Goal: Task Accomplishment & Management: Complete application form

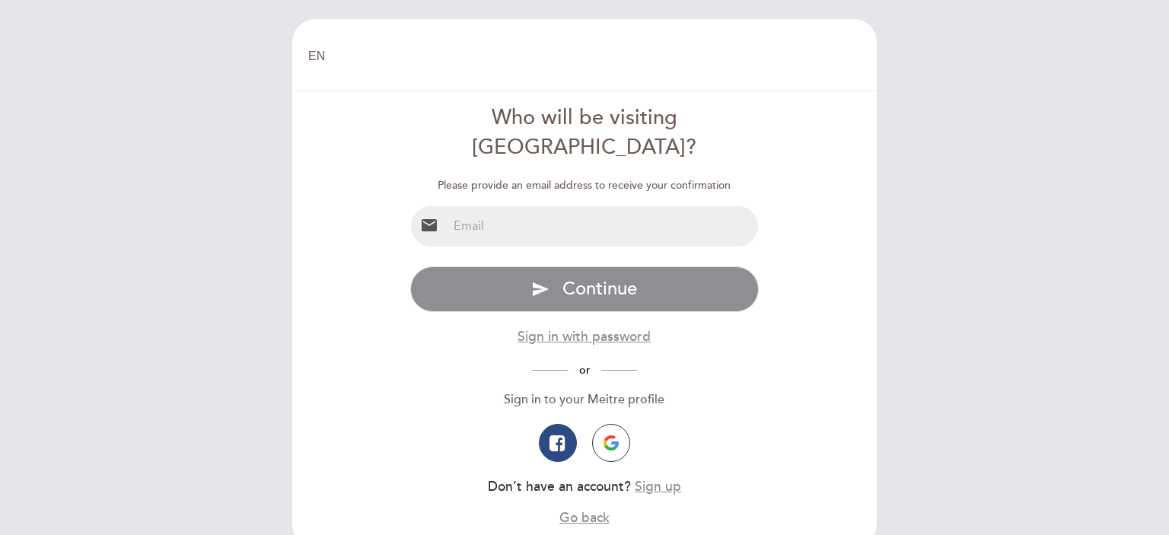
click at [572, 206] on input "email" at bounding box center [602, 226] width 311 height 40
drag, startPoint x: 616, startPoint y: 203, endPoint x: 377, endPoint y: 250, distance: 243.6
click at [377, 250] on form "Who will be visiting [GEOGRAPHIC_DATA]? Please provide an email address to rece…" at bounding box center [584, 316] width 563 height 424
type input "[EMAIL_ADDRESS][PERSON_NAME][DOMAIN_NAME]"
click at [410, 266] on button "send Continue" at bounding box center [584, 289] width 349 height 46
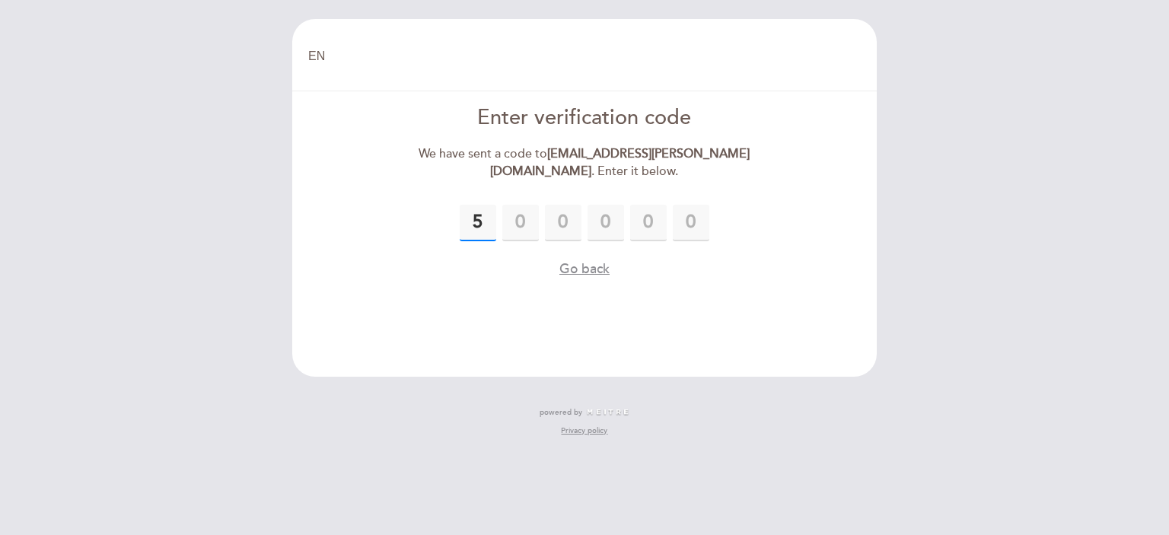
type input "5"
type input "3"
type input "2"
type input "6"
type input "7"
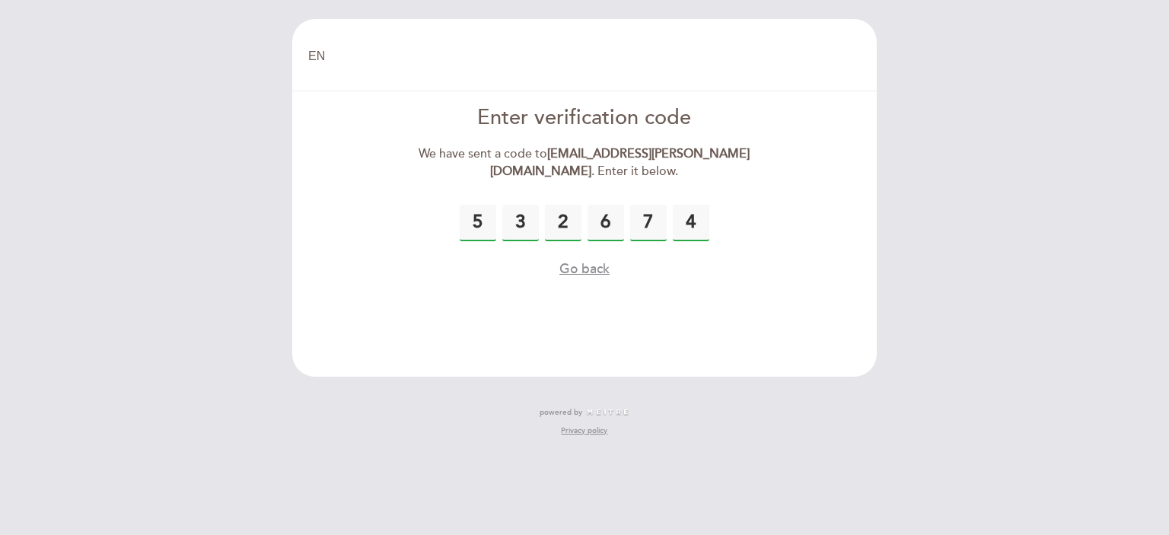
type input "4"
